Goal: Task Accomplishment & Management: Manage account settings

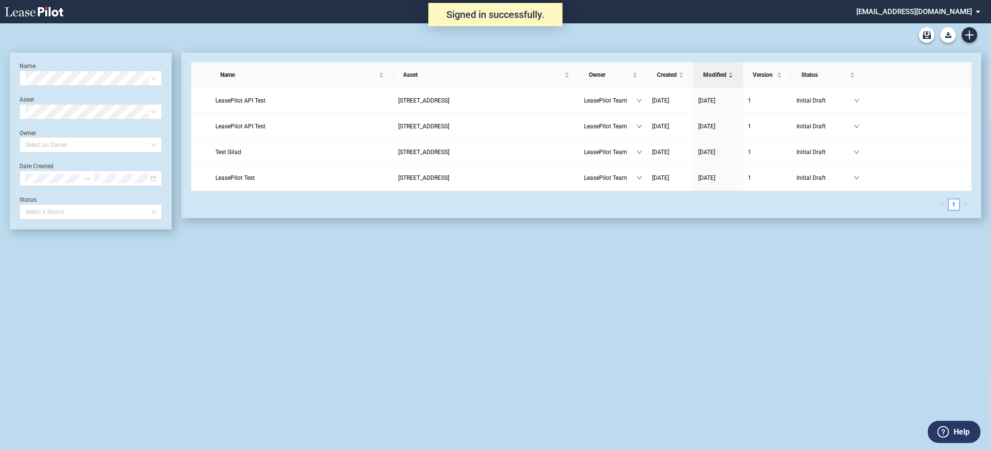
click at [931, 19] on md-select "[EMAIL_ADDRESS][DOMAIN_NAME] Change Password 2-Factor Authentication Admin Area…" at bounding box center [922, 11] width 133 height 22
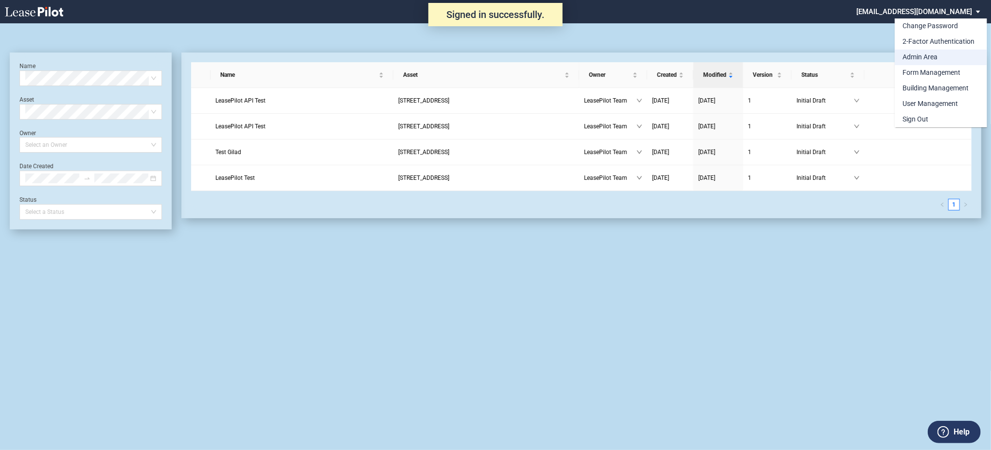
click at [927, 50] on md-option "Admin Area" at bounding box center [941, 58] width 92 height 16
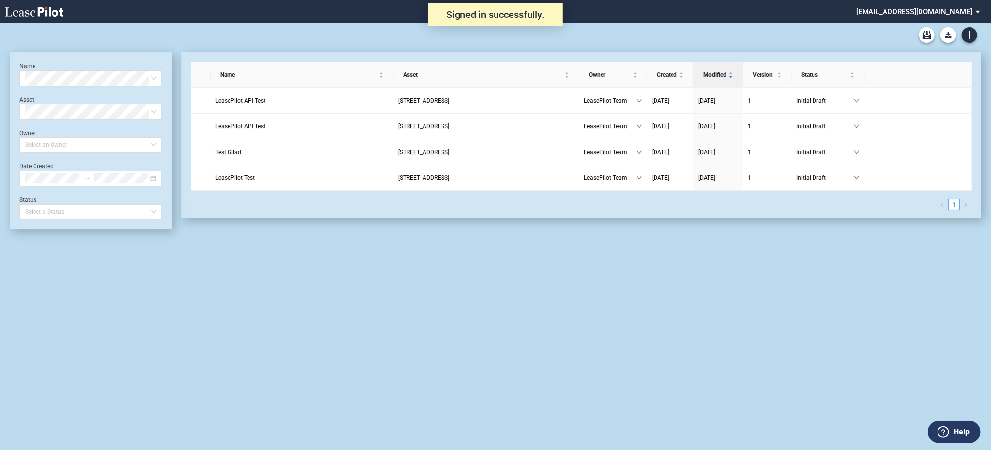
scroll to position [23, 0]
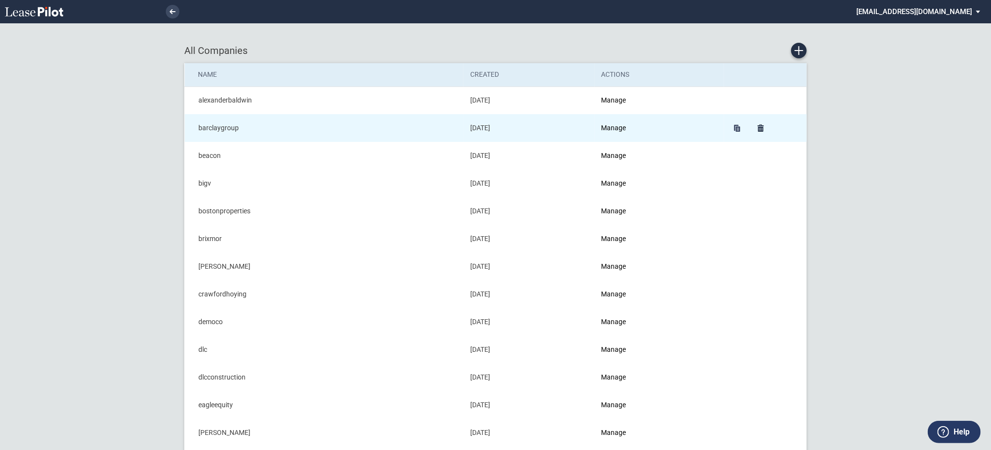
click at [632, 124] on td "Manage" at bounding box center [659, 128] width 129 height 28
click at [627, 125] on link "Manage" at bounding box center [614, 128] width 25 height 8
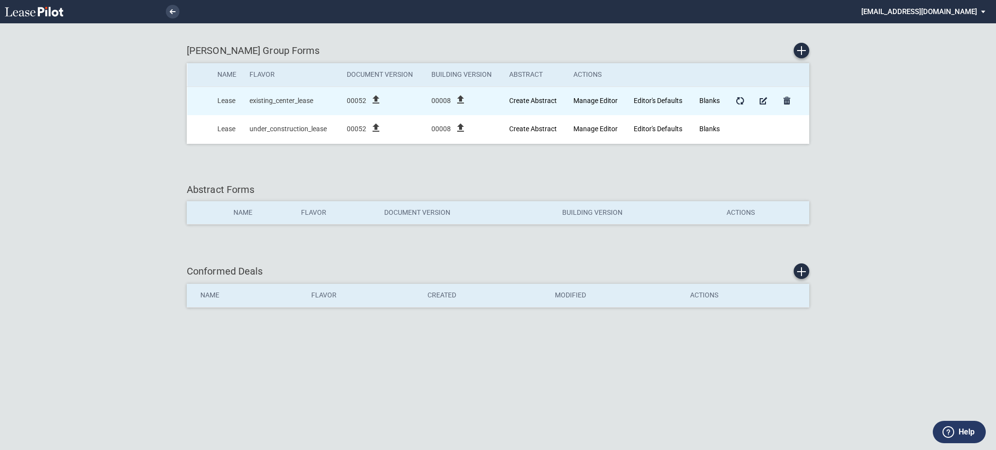
click at [375, 98] on icon "file_upload" at bounding box center [376, 100] width 12 height 12
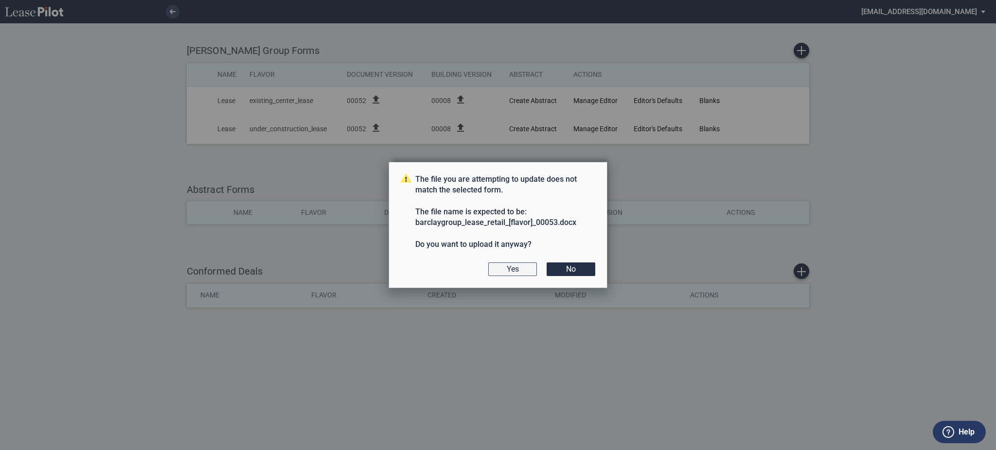
click at [501, 267] on button "Yes" at bounding box center [512, 270] width 49 height 14
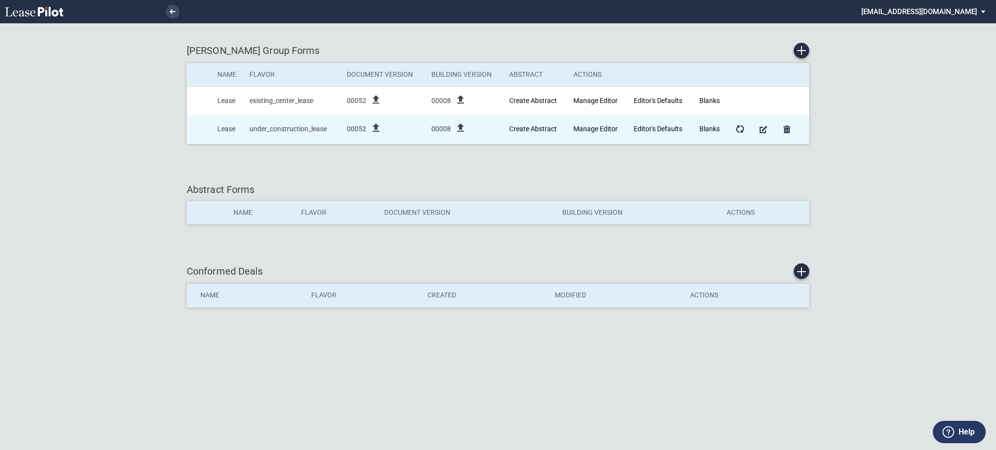
click at [375, 131] on icon "file_upload" at bounding box center [376, 128] width 12 height 12
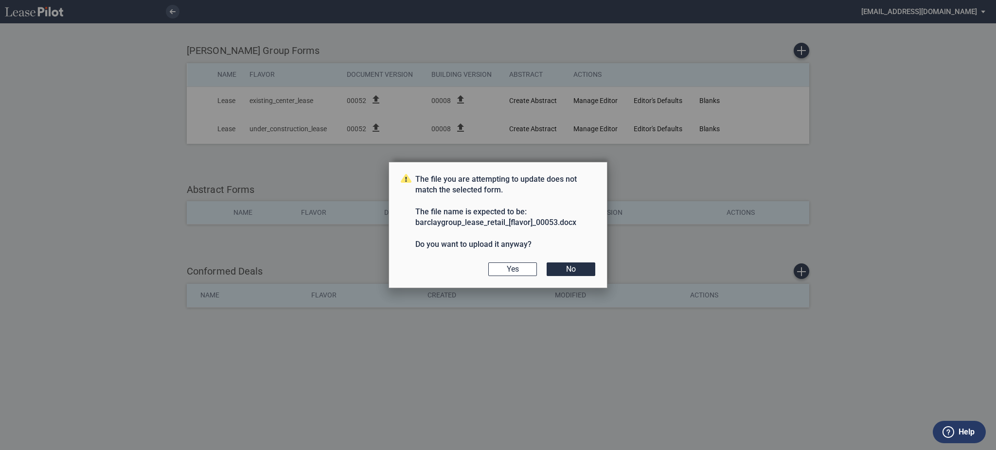
click at [517, 277] on div "The file you are attempting to update does not match the selected form. The fil…" at bounding box center [498, 225] width 219 height 127
click at [517, 272] on button "Yes" at bounding box center [512, 270] width 49 height 14
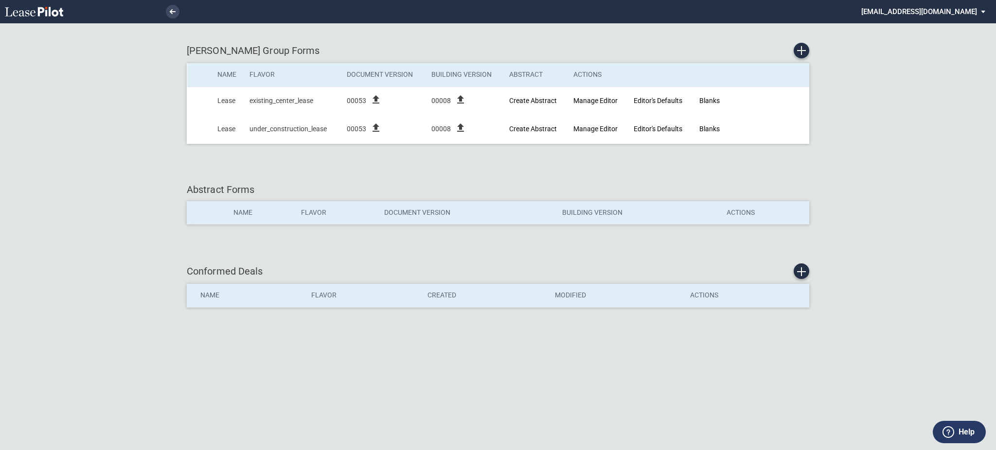
click at [953, 7] on md-select "[EMAIL_ADDRESS][DOMAIN_NAME] Change Password 2-Factor Authentication Admin Area…" at bounding box center [927, 11] width 133 height 22
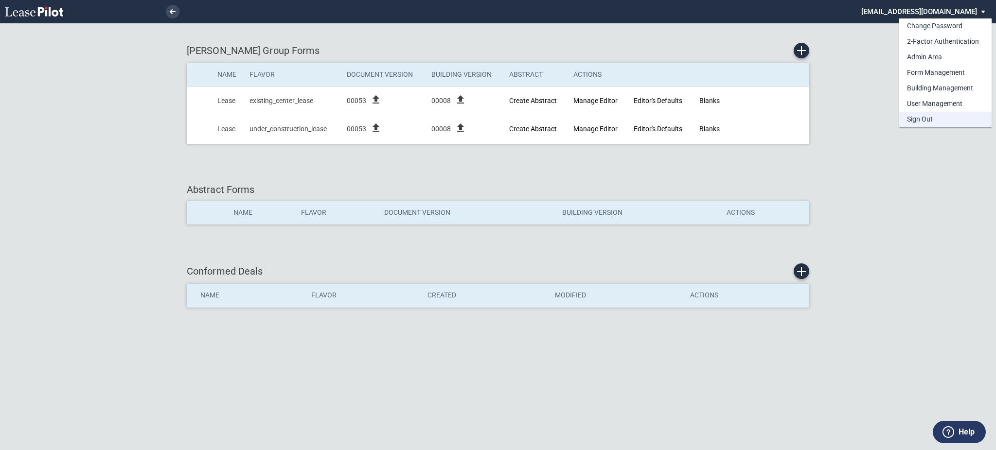
click at [929, 121] on div "Sign Out" at bounding box center [920, 120] width 26 height 10
